Goal: Navigation & Orientation: Find specific page/section

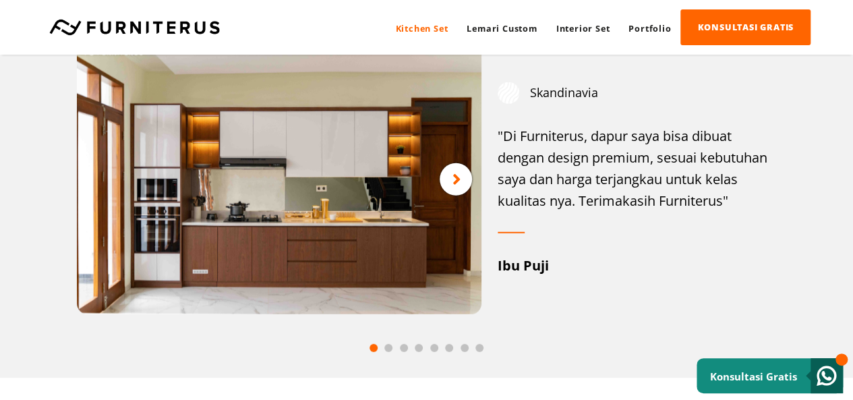
scroll to position [1739, 0]
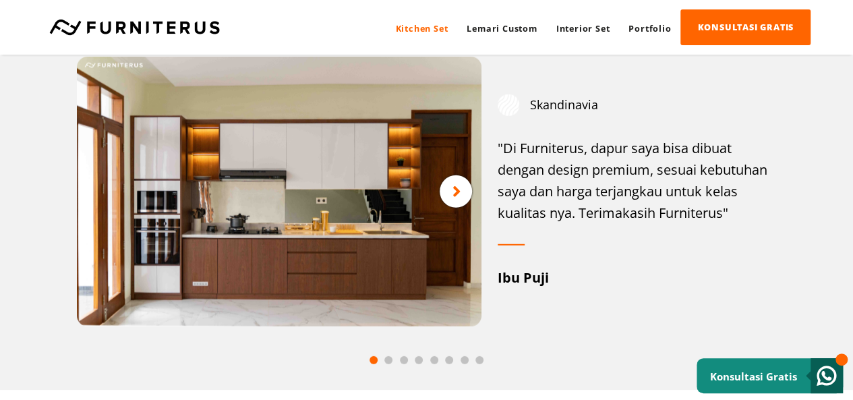
click at [463, 197] on div at bounding box center [456, 191] width 32 height 32
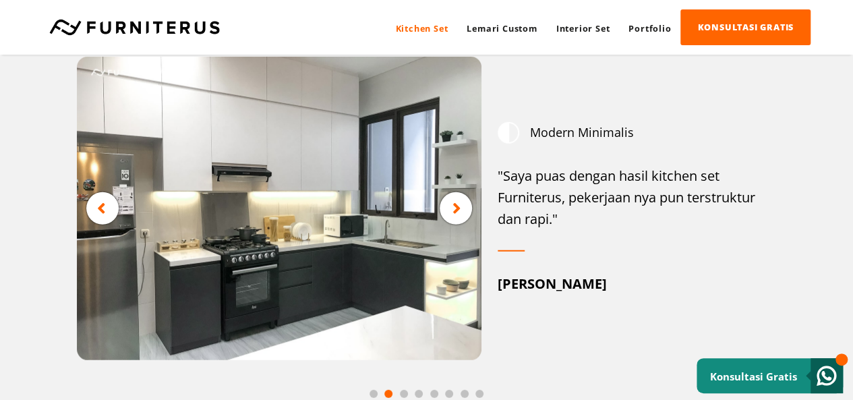
click at [457, 208] on icon at bounding box center [456, 208] width 9 height 17
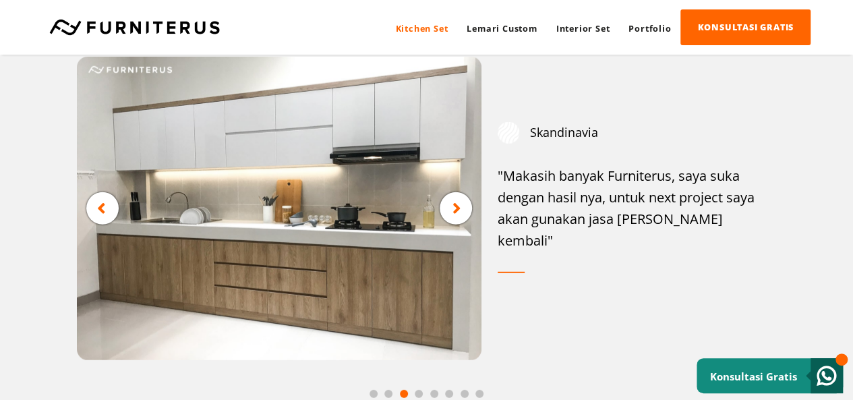
click at [295, 226] on img at bounding box center [279, 208] width 405 height 303
click at [289, 236] on img at bounding box center [279, 208] width 405 height 303
click at [449, 219] on div at bounding box center [456, 208] width 32 height 32
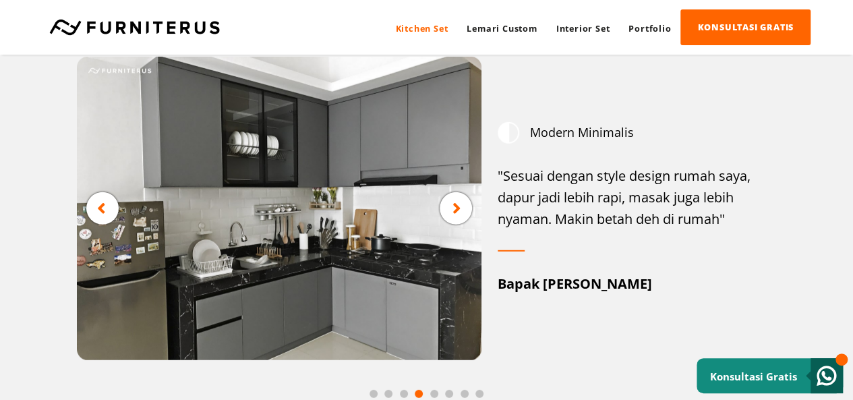
click at [449, 219] on div at bounding box center [456, 208] width 32 height 32
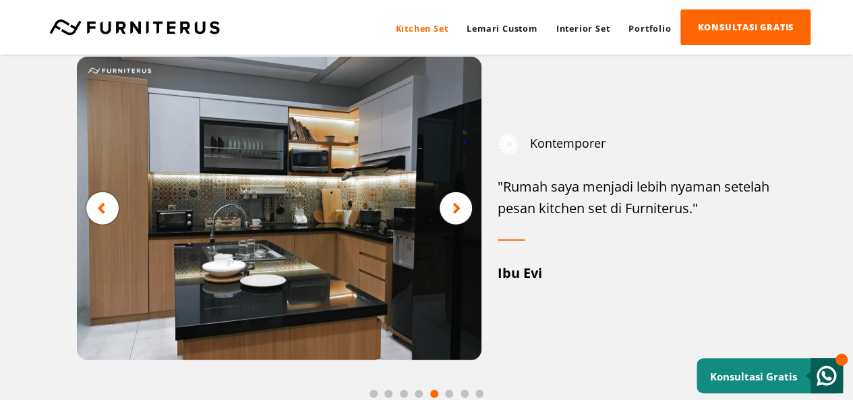
click at [107, 216] on div at bounding box center [102, 208] width 32 height 32
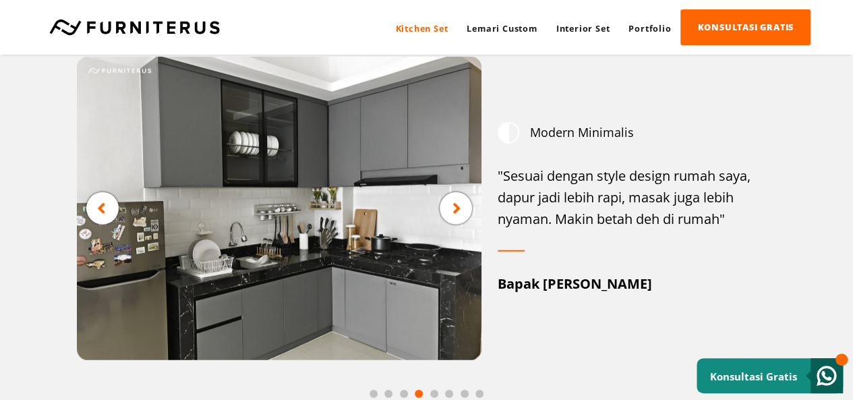
click at [107, 216] on div at bounding box center [102, 208] width 32 height 32
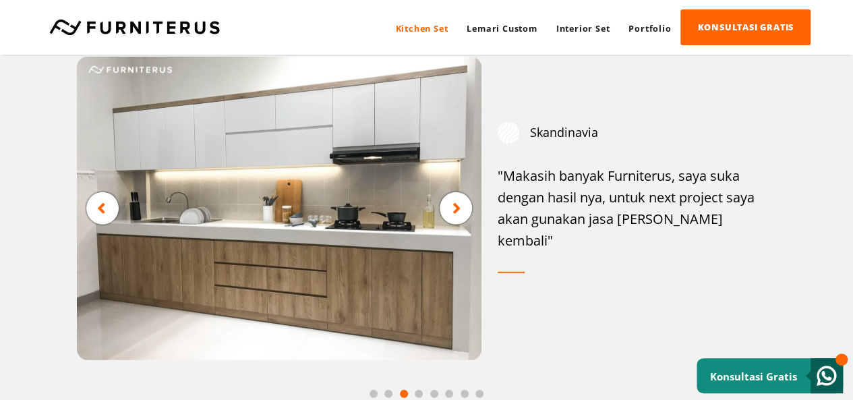
click at [107, 216] on div at bounding box center [102, 208] width 32 height 32
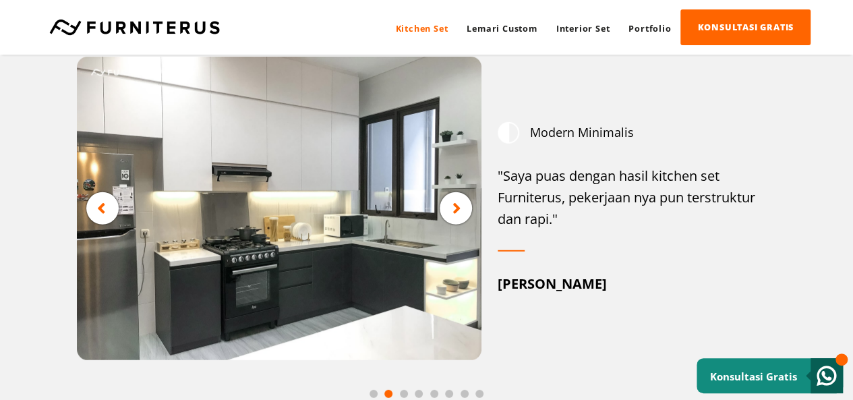
click at [454, 213] on icon at bounding box center [456, 208] width 9 height 17
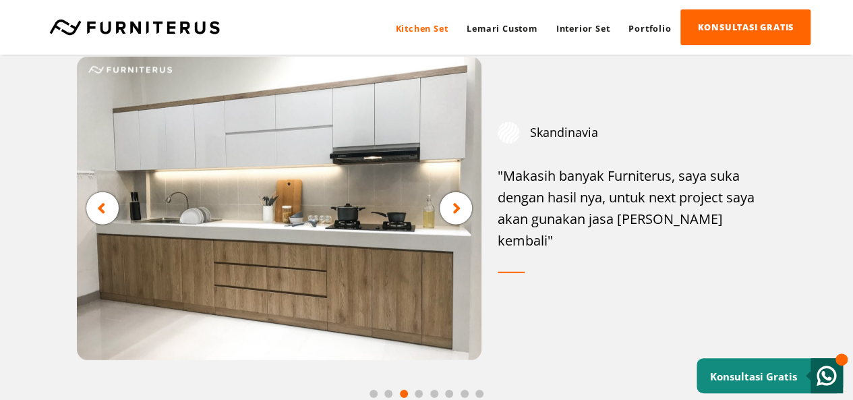
click at [454, 213] on icon at bounding box center [456, 208] width 9 height 17
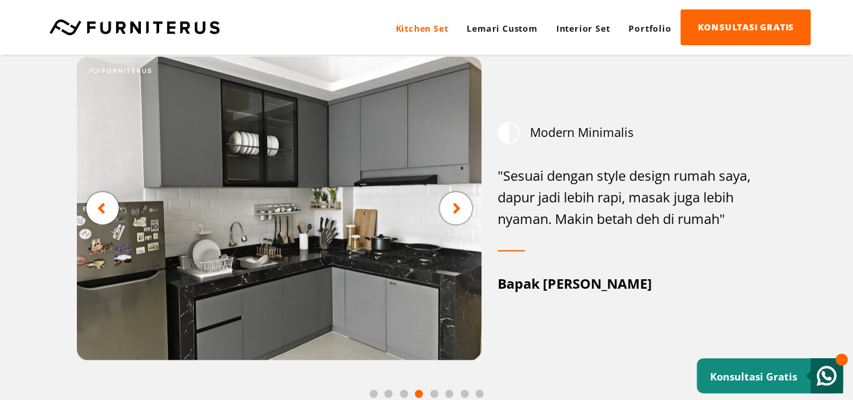
click at [454, 213] on icon at bounding box center [456, 208] width 9 height 17
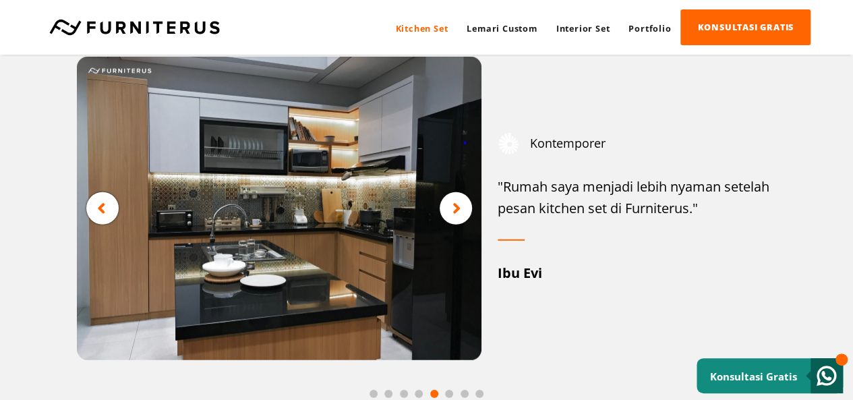
click at [454, 213] on icon at bounding box center [456, 208] width 9 height 17
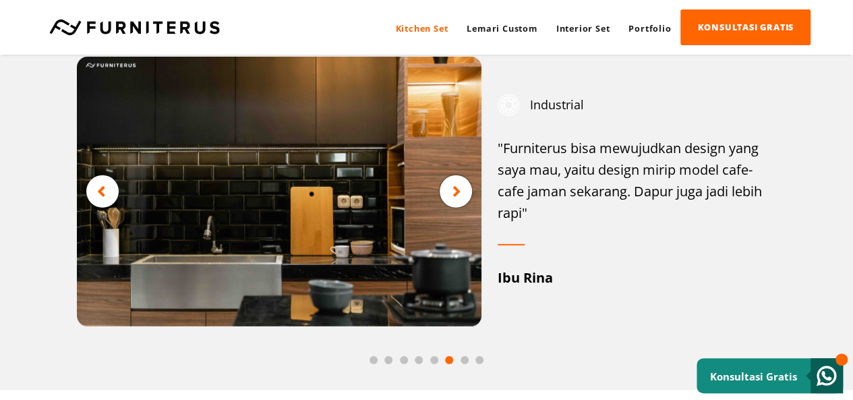
click at [454, 208] on div at bounding box center [456, 191] width 32 height 32
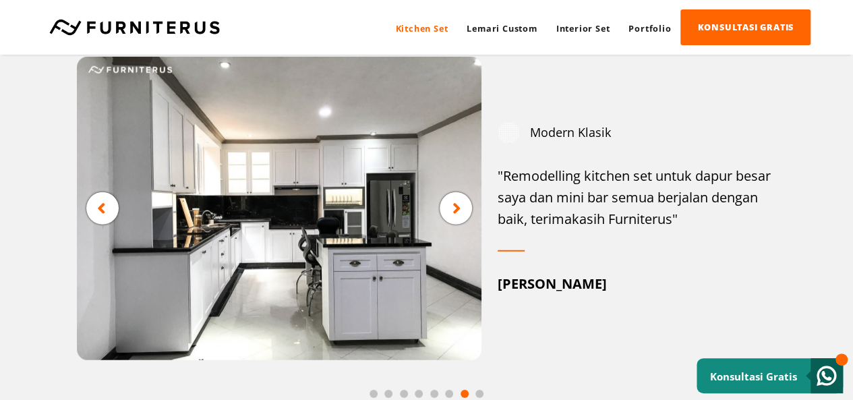
click at [454, 213] on icon at bounding box center [456, 208] width 9 height 17
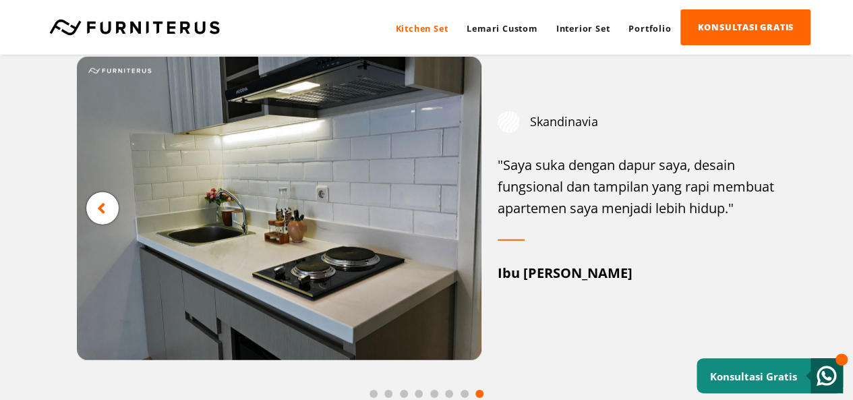
click at [454, 213] on img at bounding box center [279, 208] width 405 height 303
click at [496, 30] on link "Lemari Custom" at bounding box center [501, 28] width 89 height 36
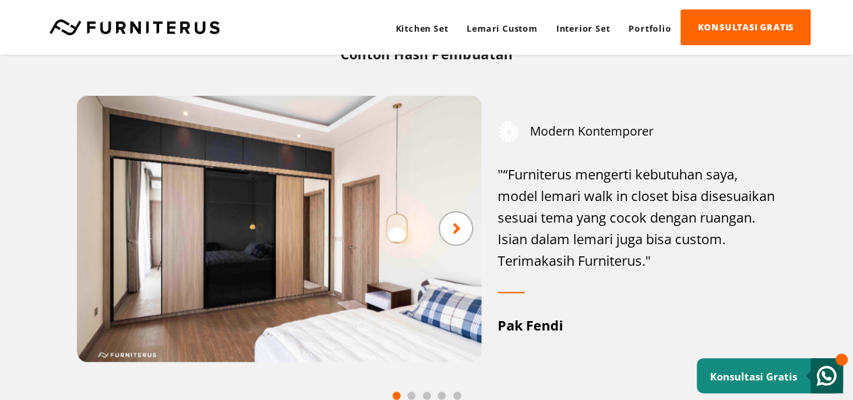
scroll to position [1620, 0]
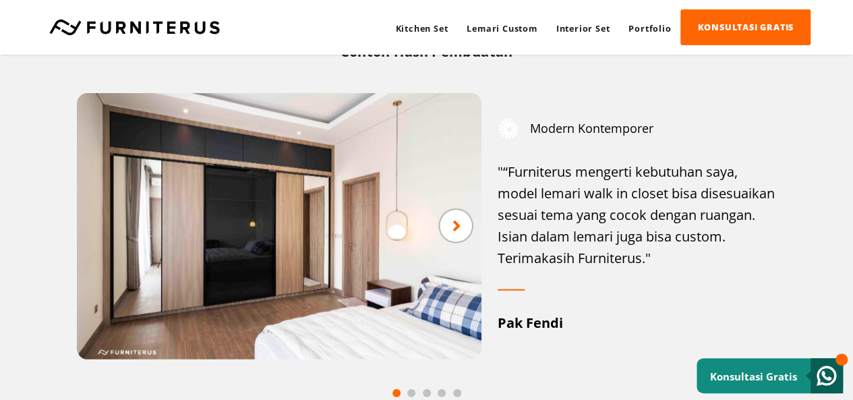
drag, startPoint x: 858, startPoint y: 31, endPoint x: 862, endPoint y: 258, distance: 227.3
click at [449, 221] on div at bounding box center [456, 226] width 32 height 32
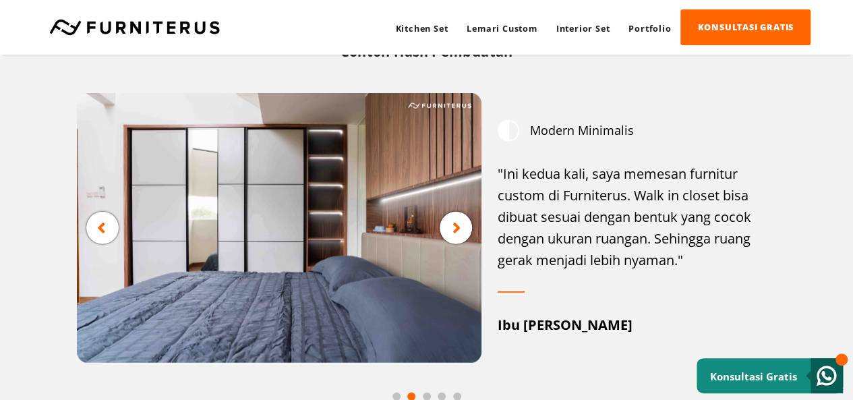
click at [449, 221] on div at bounding box center [456, 228] width 32 height 32
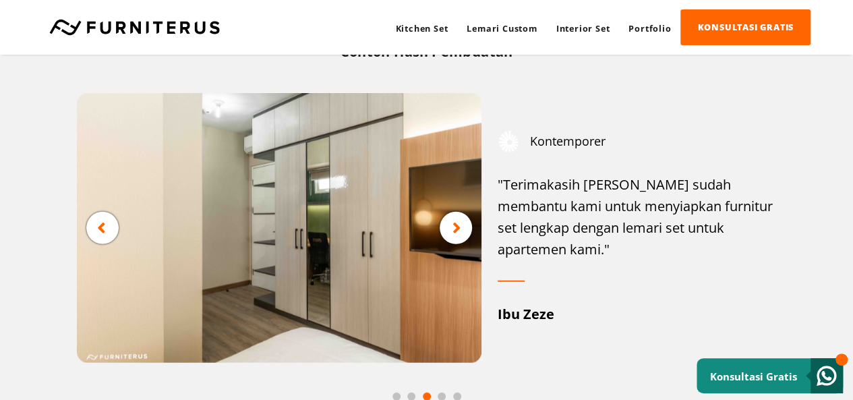
click at [449, 221] on div at bounding box center [456, 228] width 32 height 32
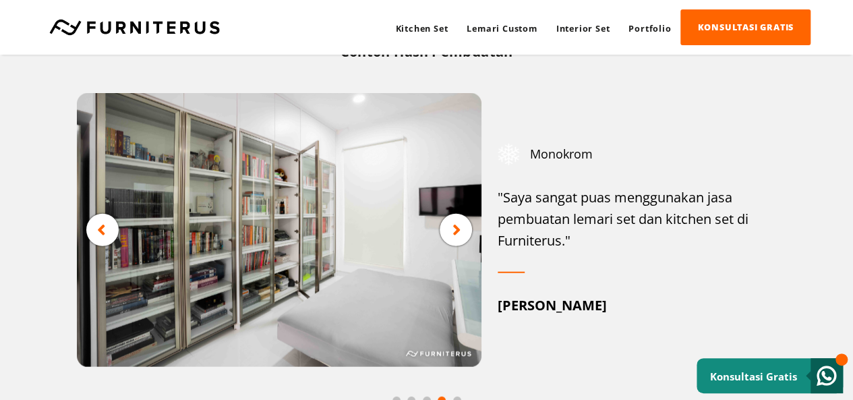
click at [449, 221] on div at bounding box center [456, 230] width 32 height 32
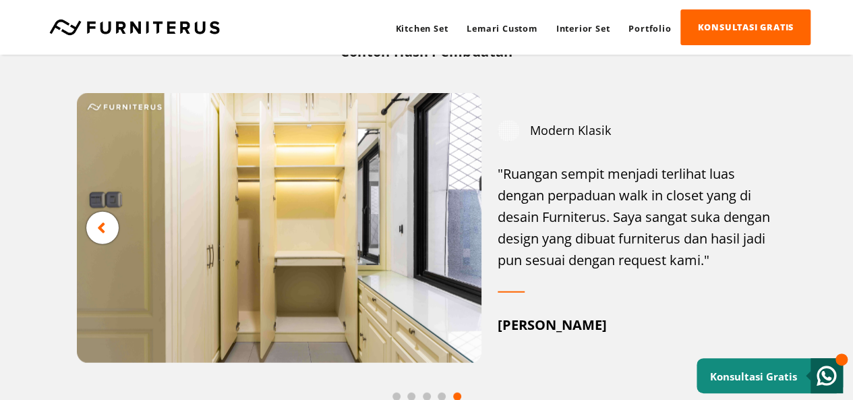
click at [449, 221] on img at bounding box center [279, 228] width 405 height 270
click at [586, 26] on link "Interior Set" at bounding box center [583, 28] width 73 height 36
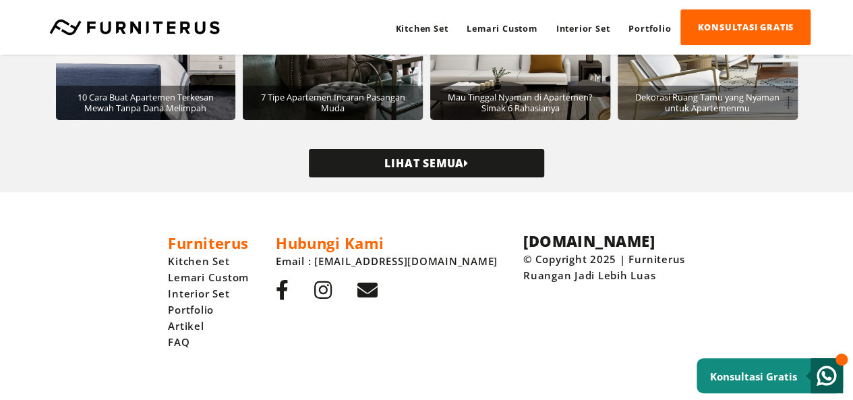
scroll to position [2519, 0]
